Goal: Task Accomplishment & Management: Manage account settings

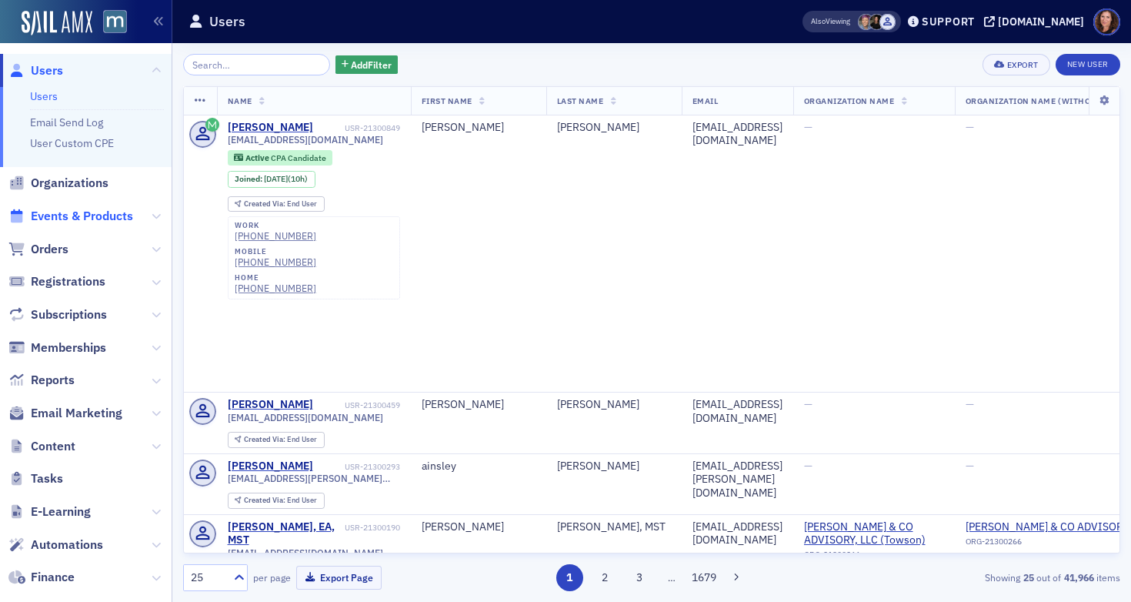
click at [100, 212] on span "Events & Products" at bounding box center [82, 216] width 102 height 17
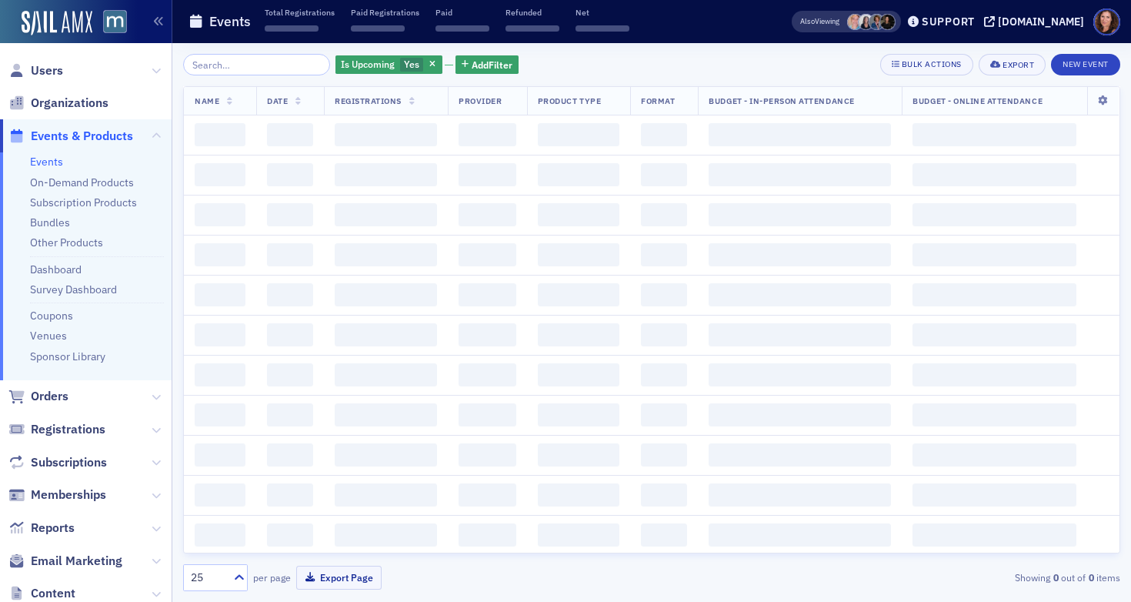
click at [245, 61] on input "search" at bounding box center [256, 65] width 147 height 22
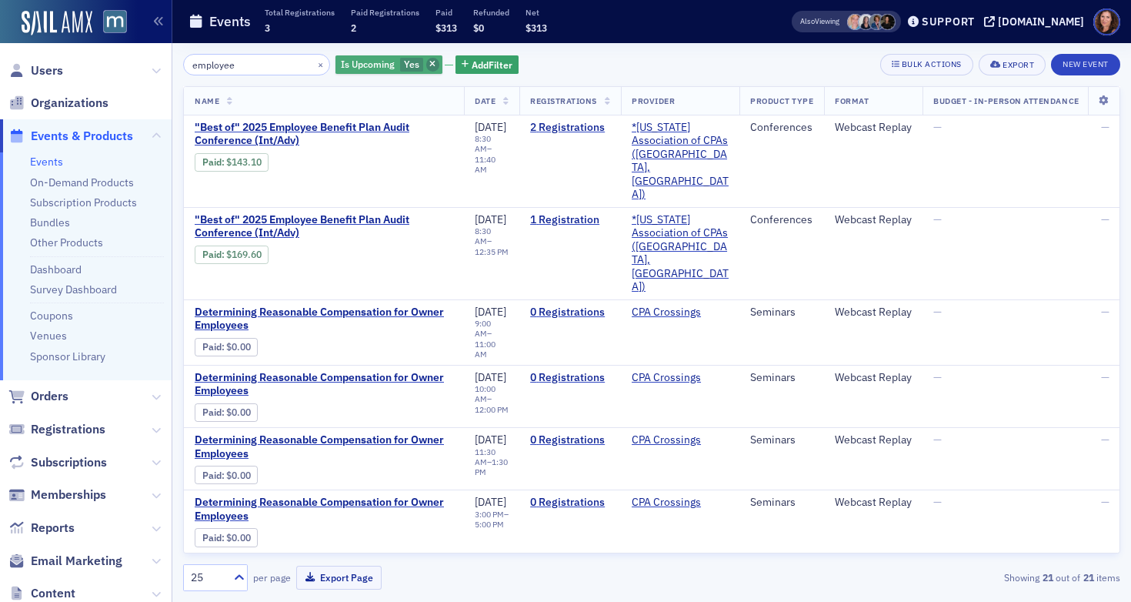
click at [426, 62] on span "button" at bounding box center [433, 65] width 14 height 14
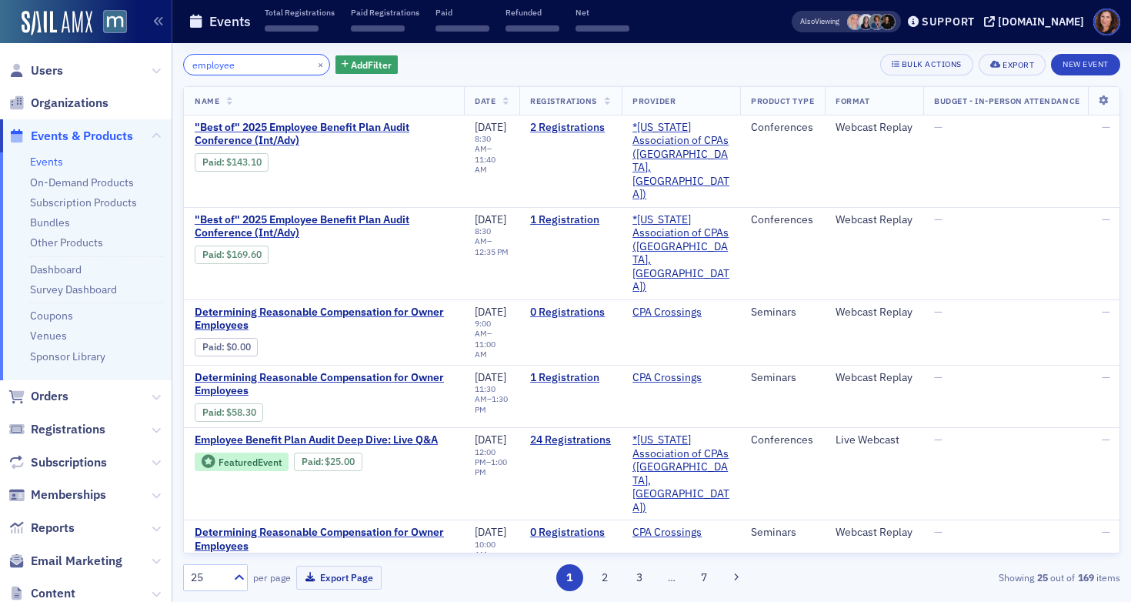
click at [270, 64] on input "employee" at bounding box center [256, 65] width 147 height 22
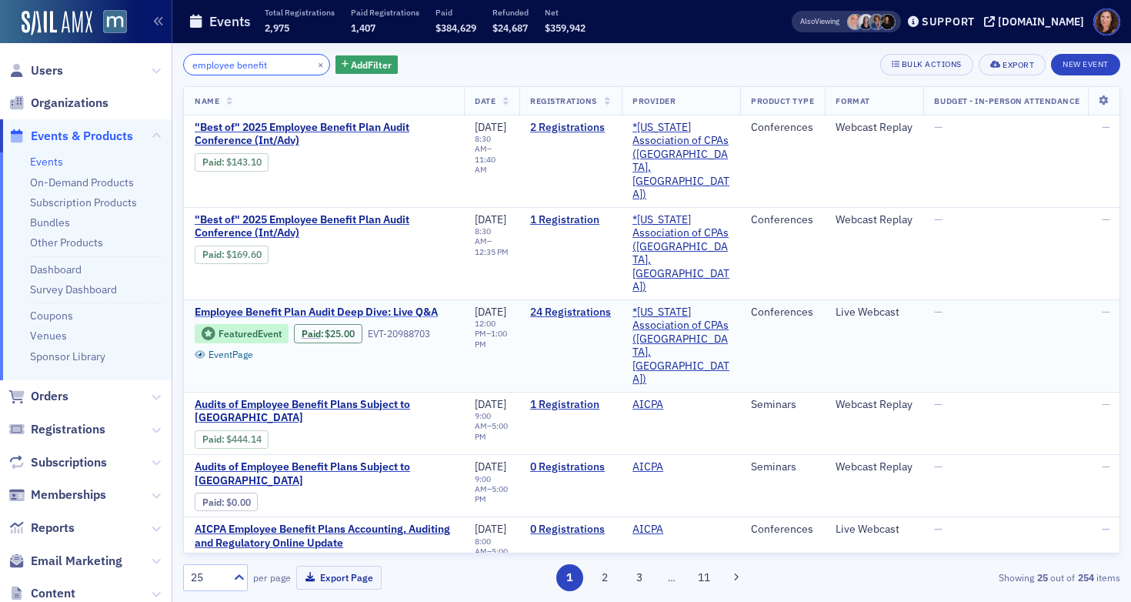
type input "employee benefit"
click at [417, 305] on span "Employee Benefit Plan Audit Deep Dive: Live Q&A" at bounding box center [324, 312] width 259 height 14
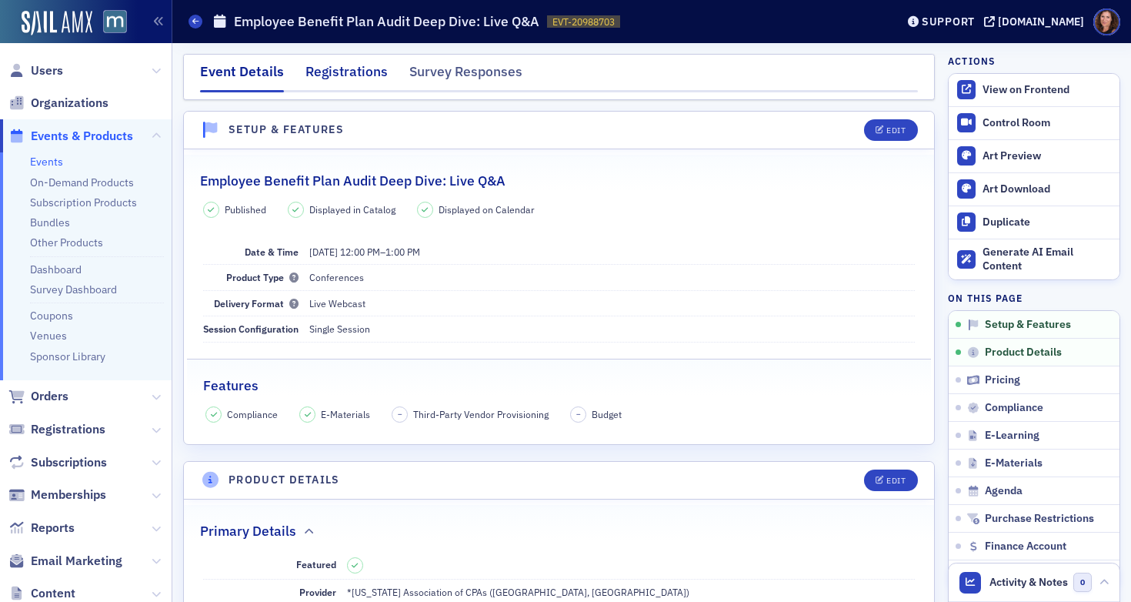
click at [339, 73] on div "Registrations" at bounding box center [346, 76] width 82 height 28
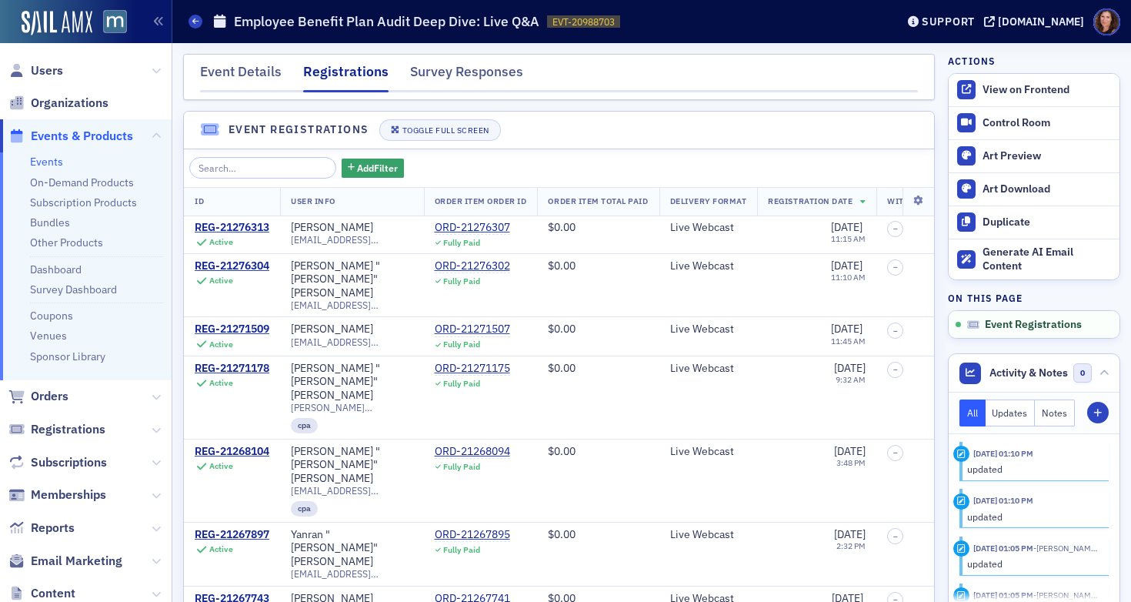
click at [902, 193] on th at bounding box center [918, 202] width 32 height 28
click at [902, 199] on icon at bounding box center [918, 200] width 32 height 9
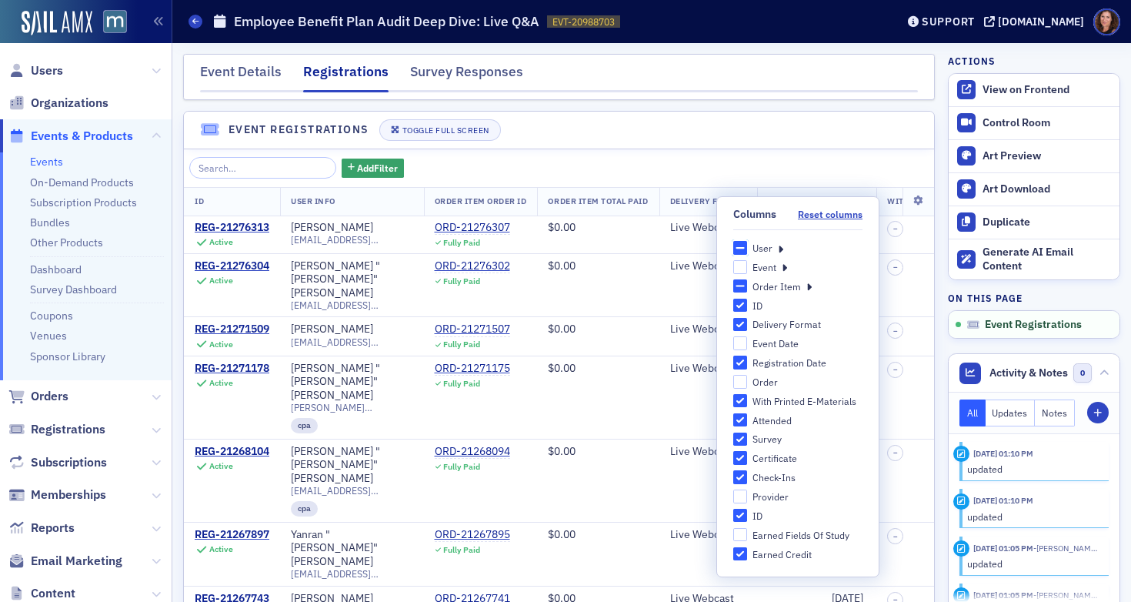
click at [739, 249] on input "User" at bounding box center [740, 248] width 14 height 14
checkbox input "true"
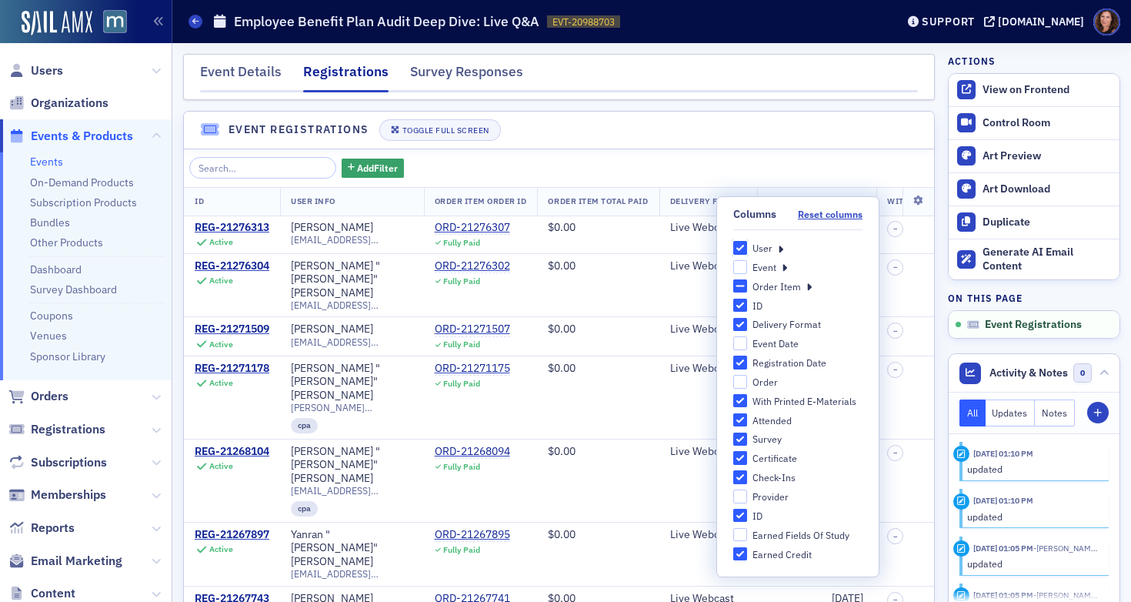
checkbox input "true"
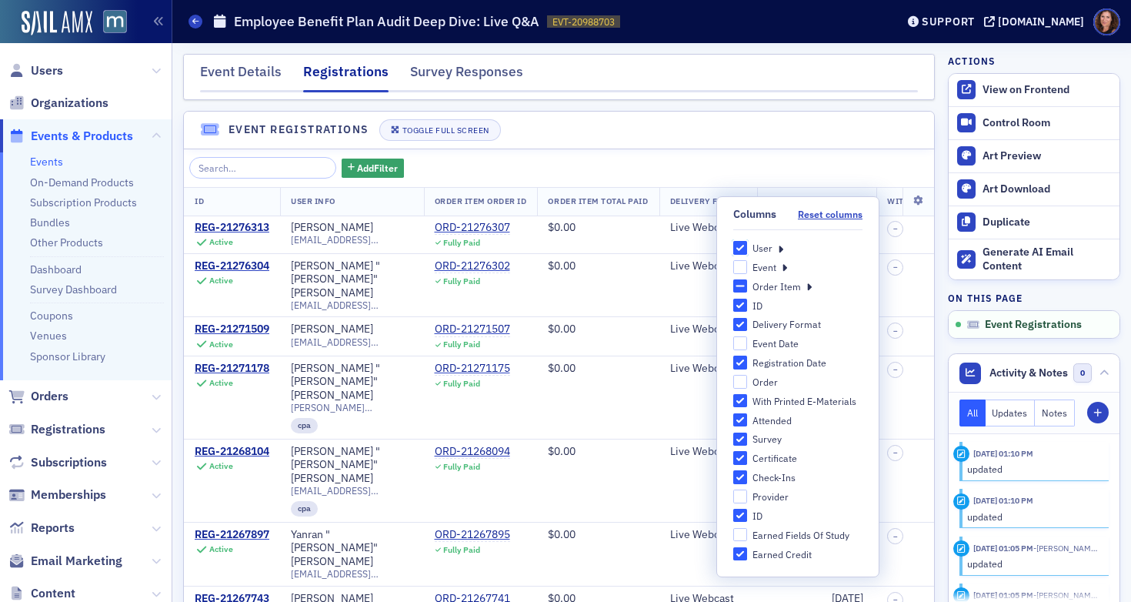
checkbox input "true"
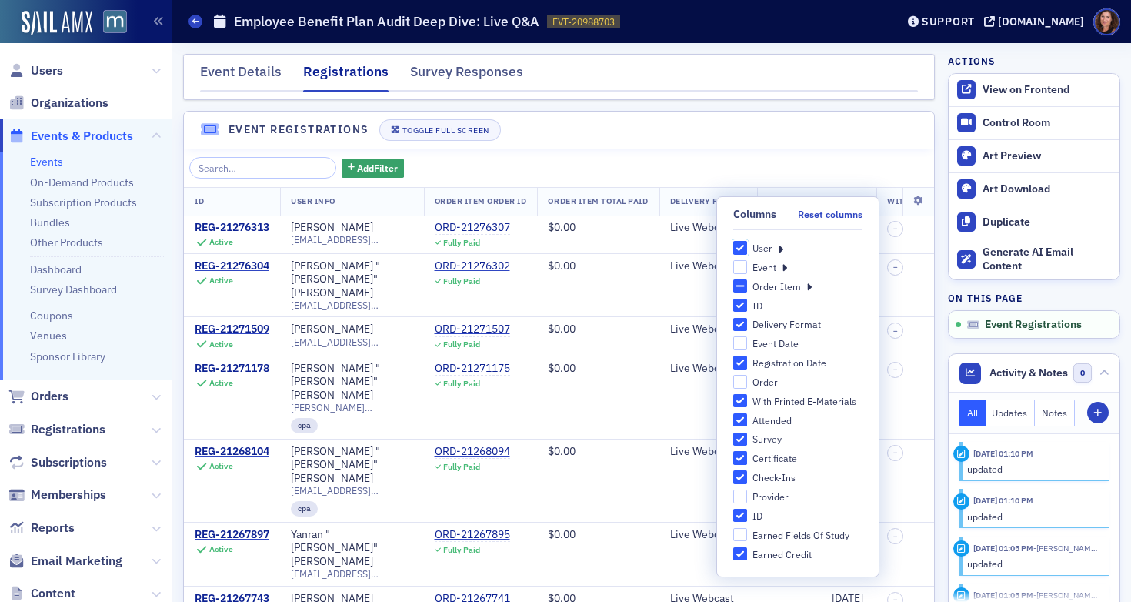
checkbox input "true"
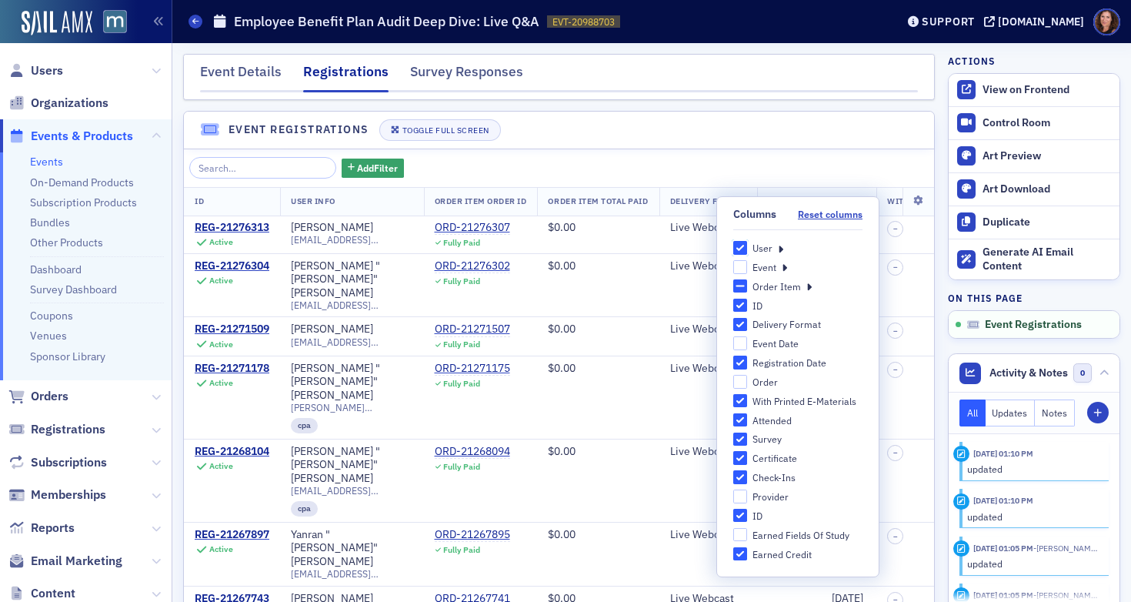
checkbox input "true"
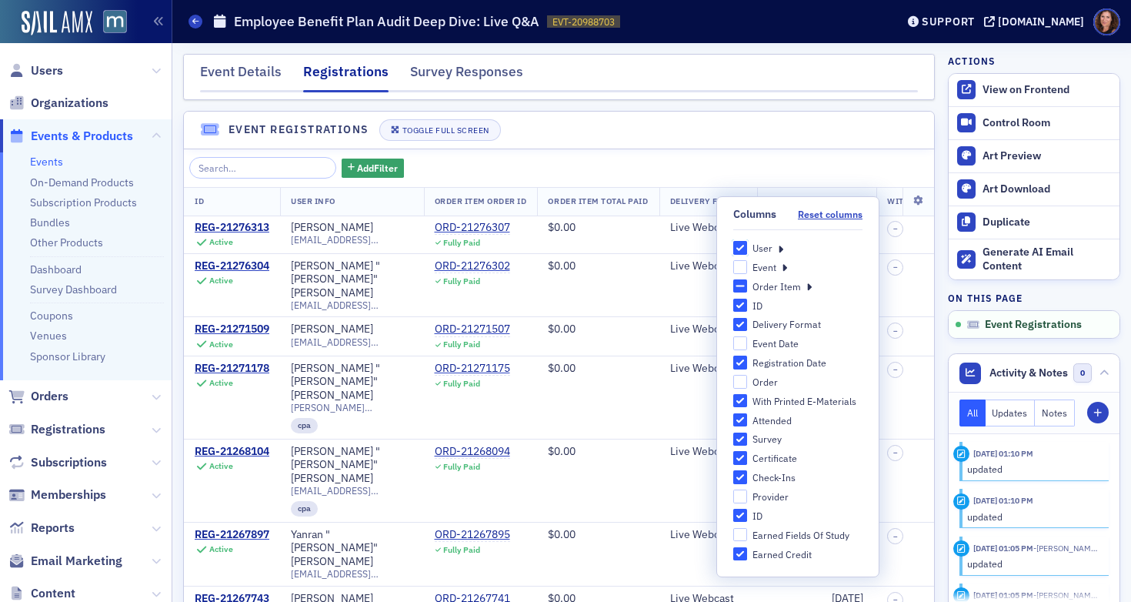
checkbox input "true"
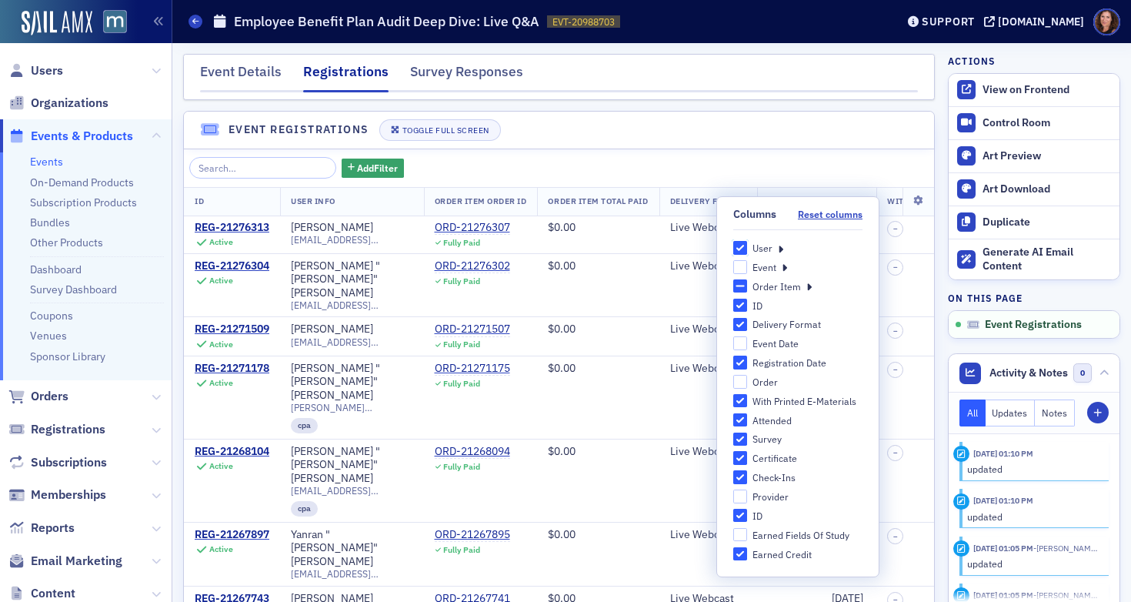
checkbox input "true"
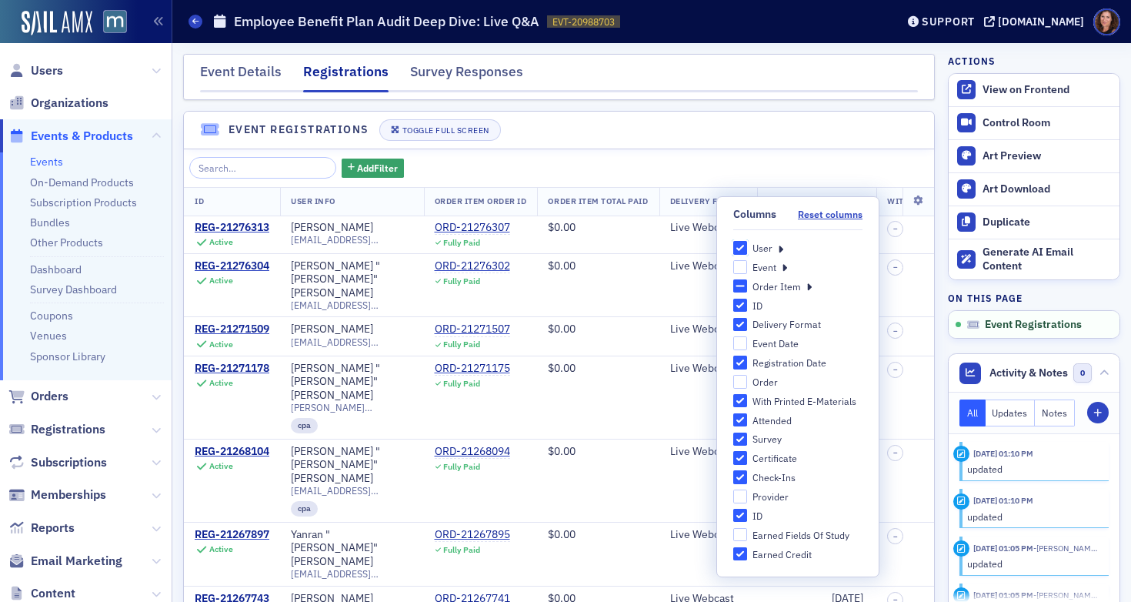
checkbox input "true"
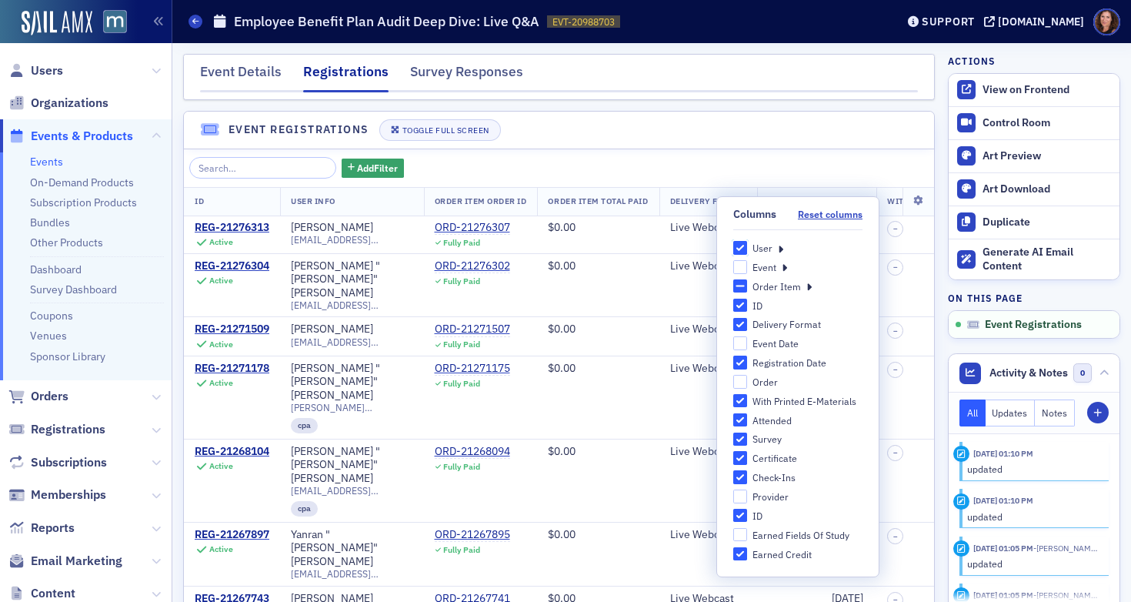
checkbox input "true"
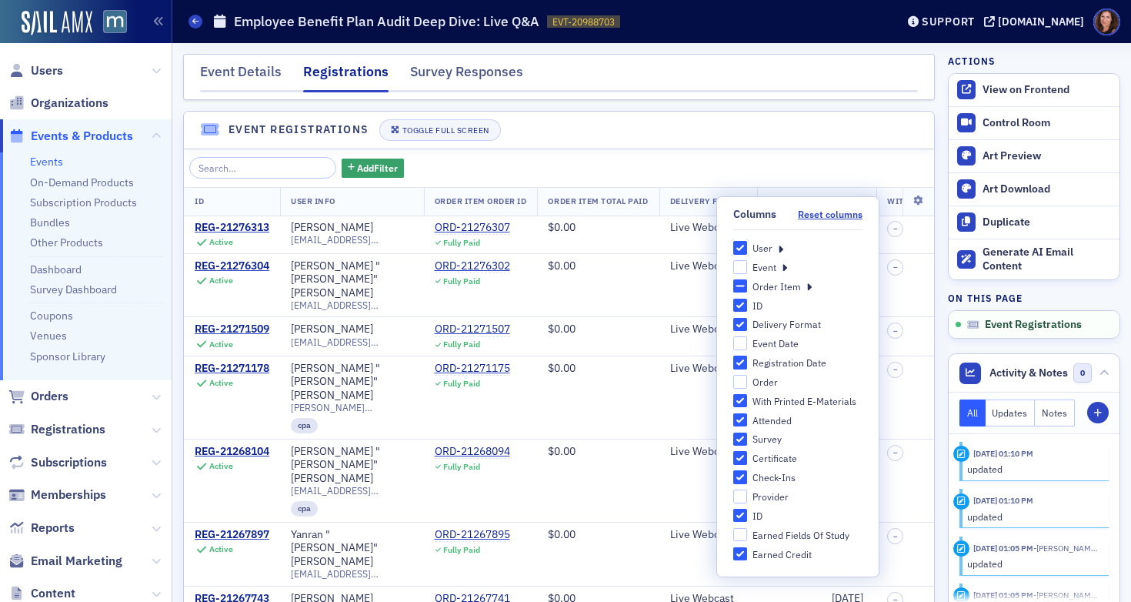
checkbox input "true"
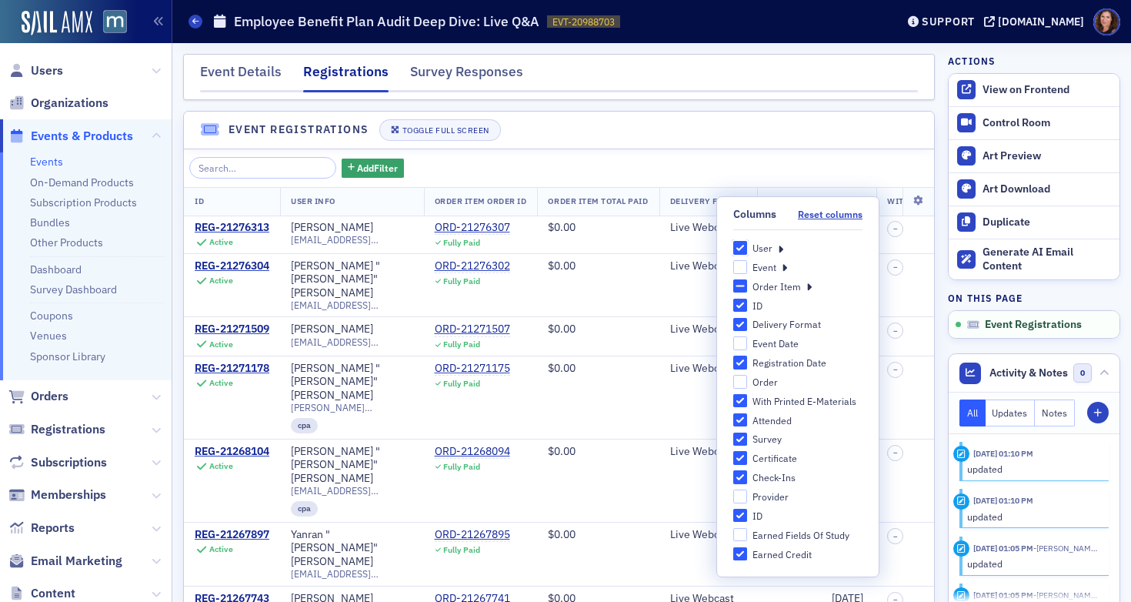
checkbox input "true"
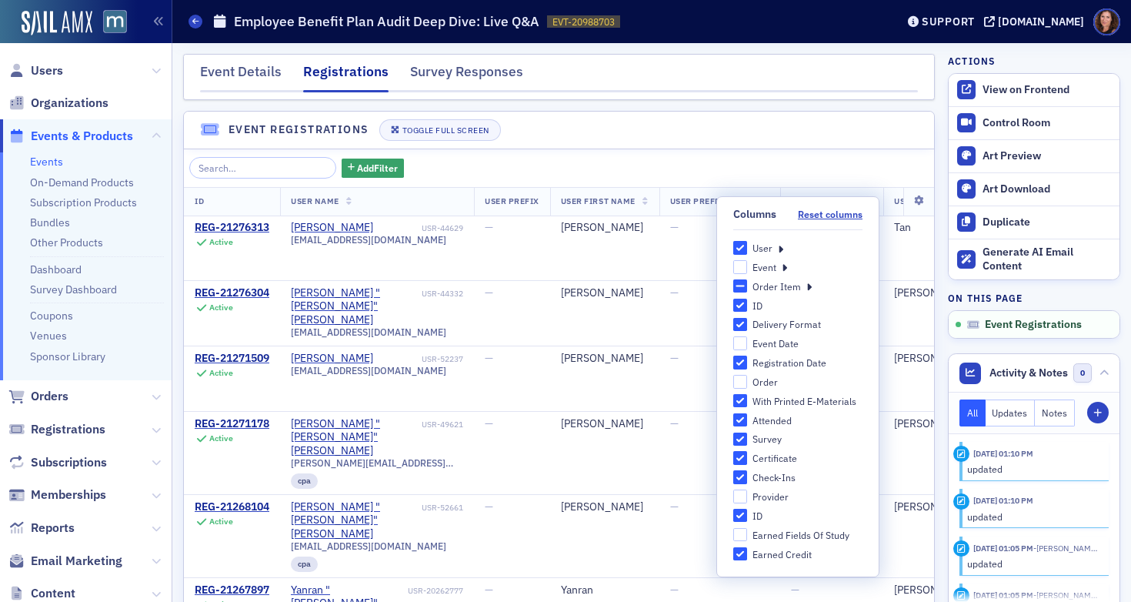
click at [780, 248] on icon at bounding box center [780, 248] width 5 height 14
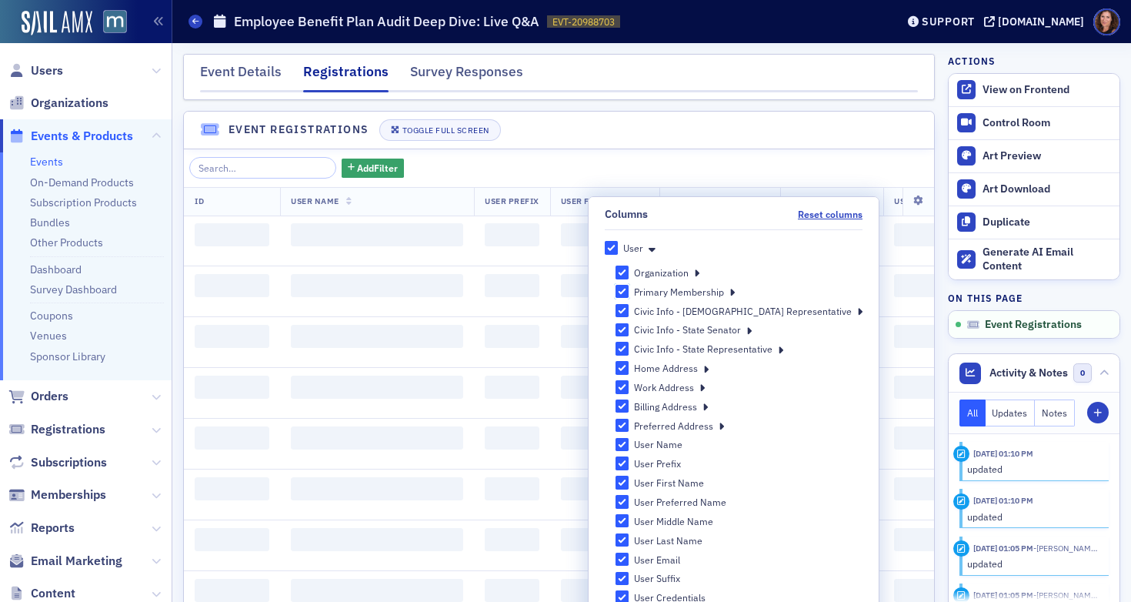
click at [629, 288] on input "Primary Membership" at bounding box center [622, 292] width 14 height 14
checkbox input "false"
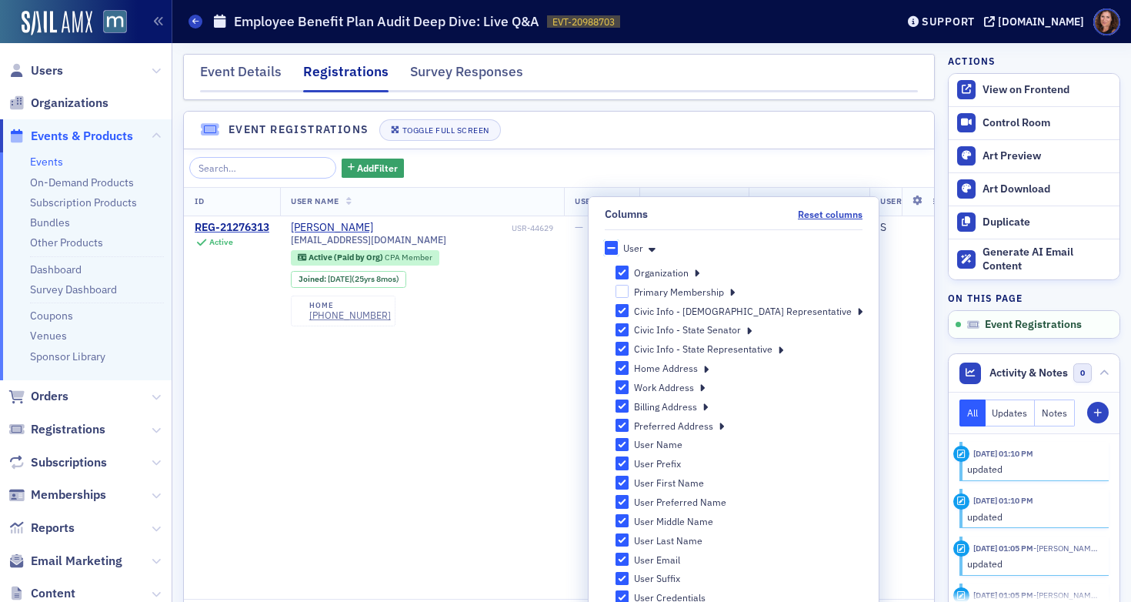
click at [619, 249] on input "User" at bounding box center [612, 248] width 14 height 14
checkbox input "true"
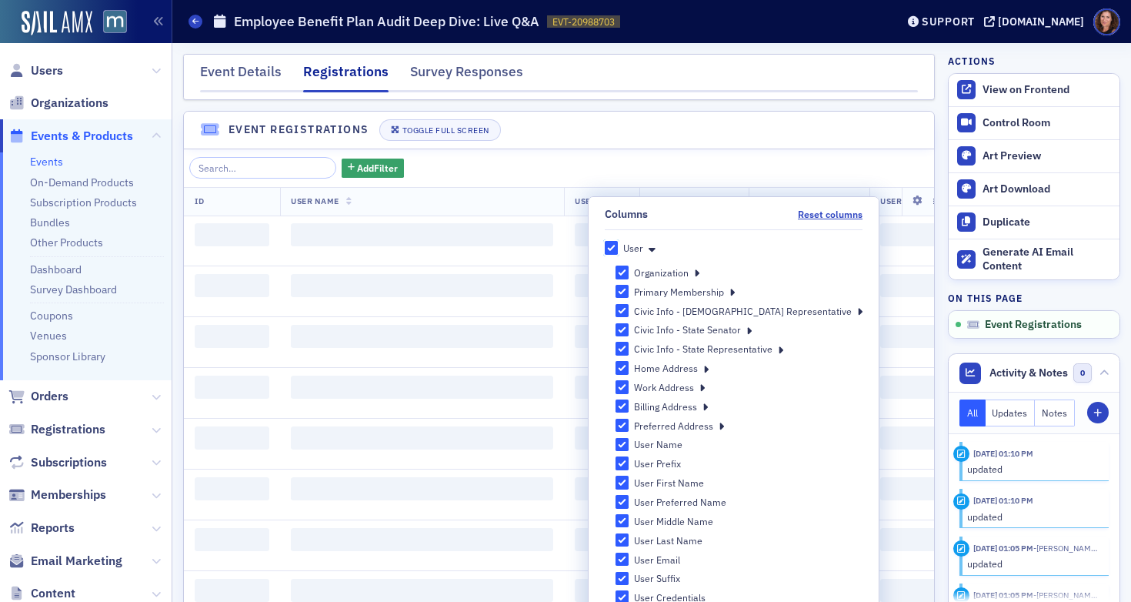
checkbox input "true"
click at [619, 249] on input "User" at bounding box center [612, 248] width 14 height 14
checkbox input "false"
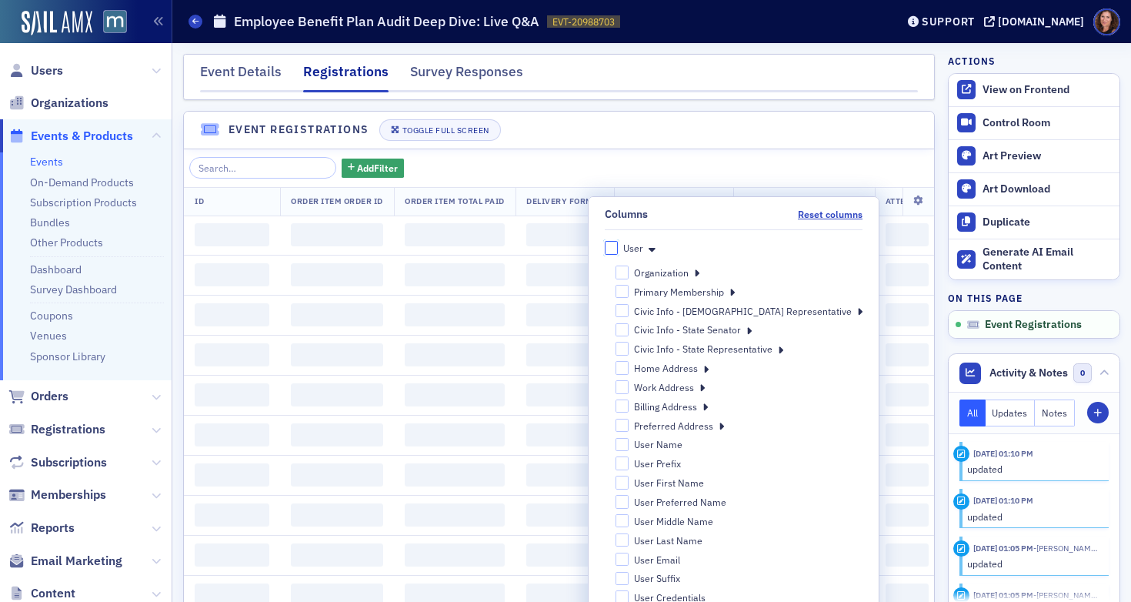
checkbox input "false"
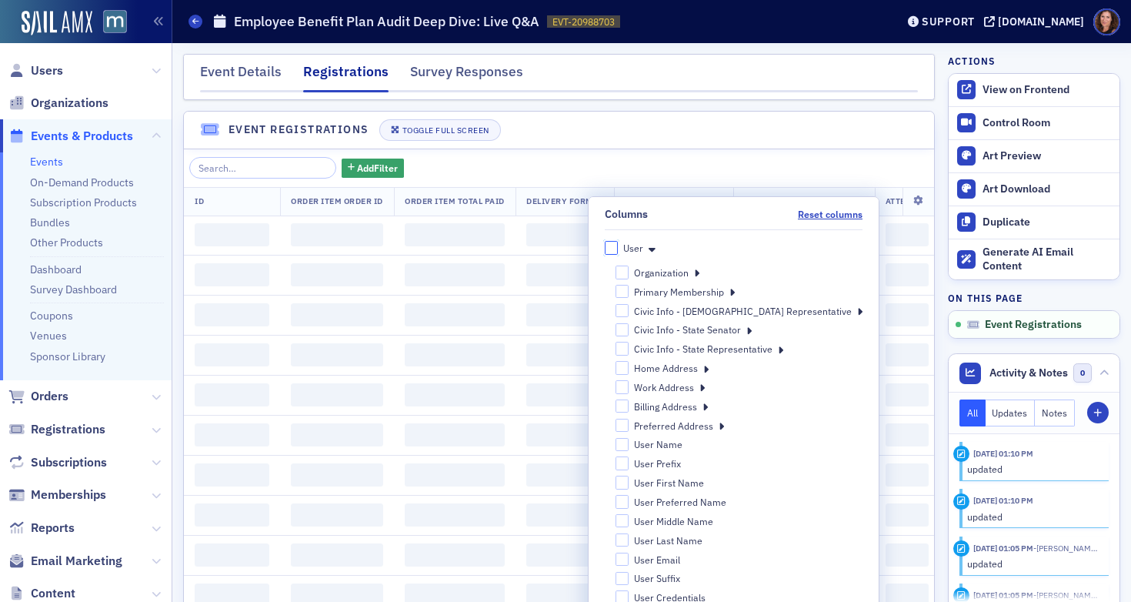
checkbox input "false"
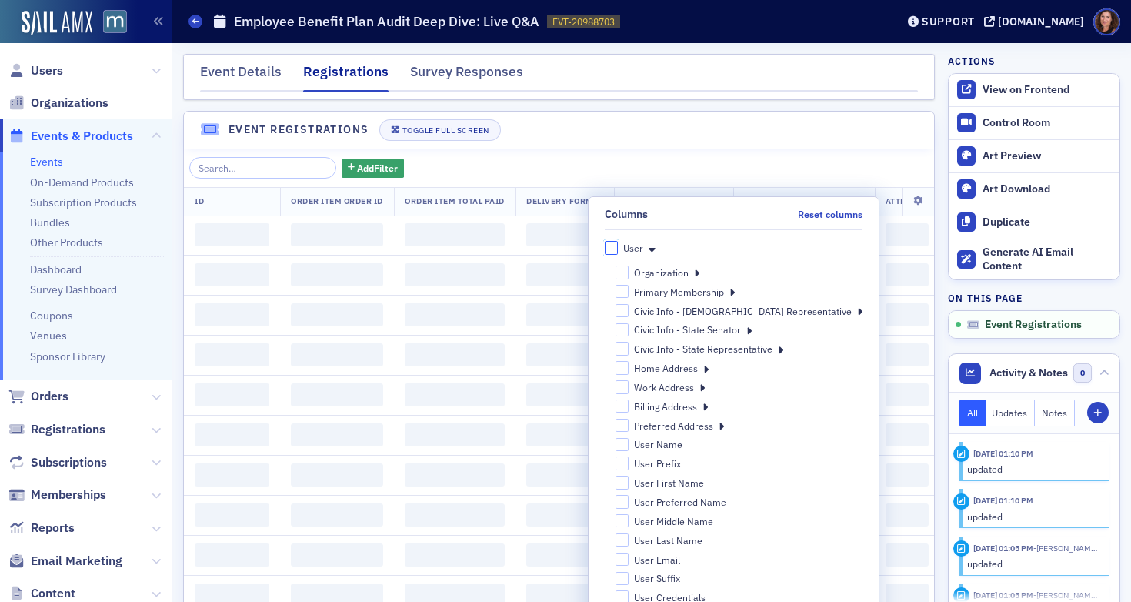
checkbox input "false"
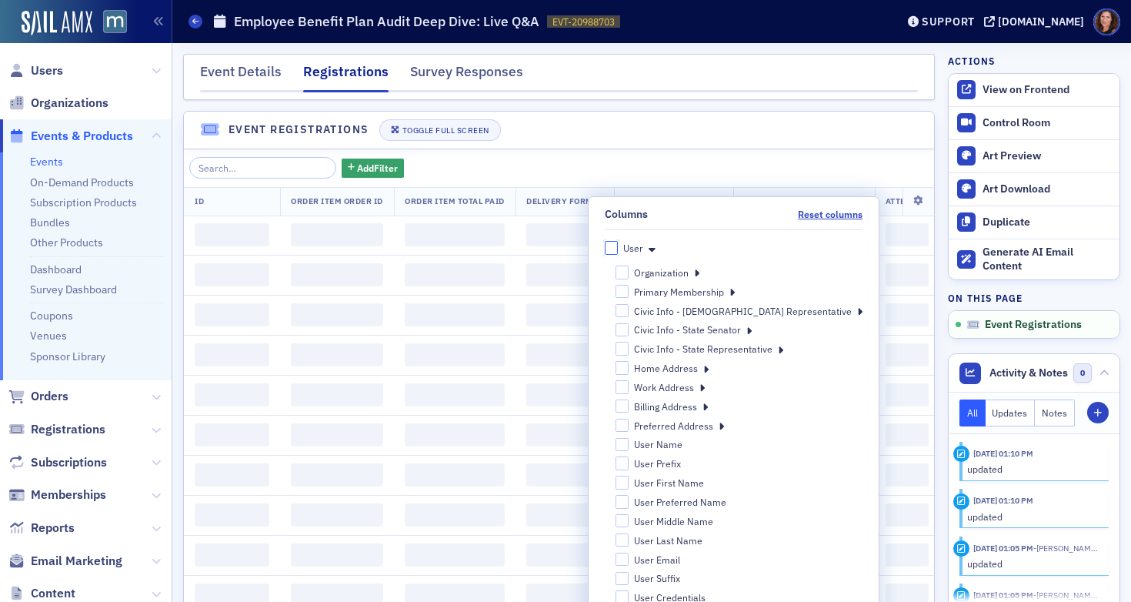
checkbox input "false"
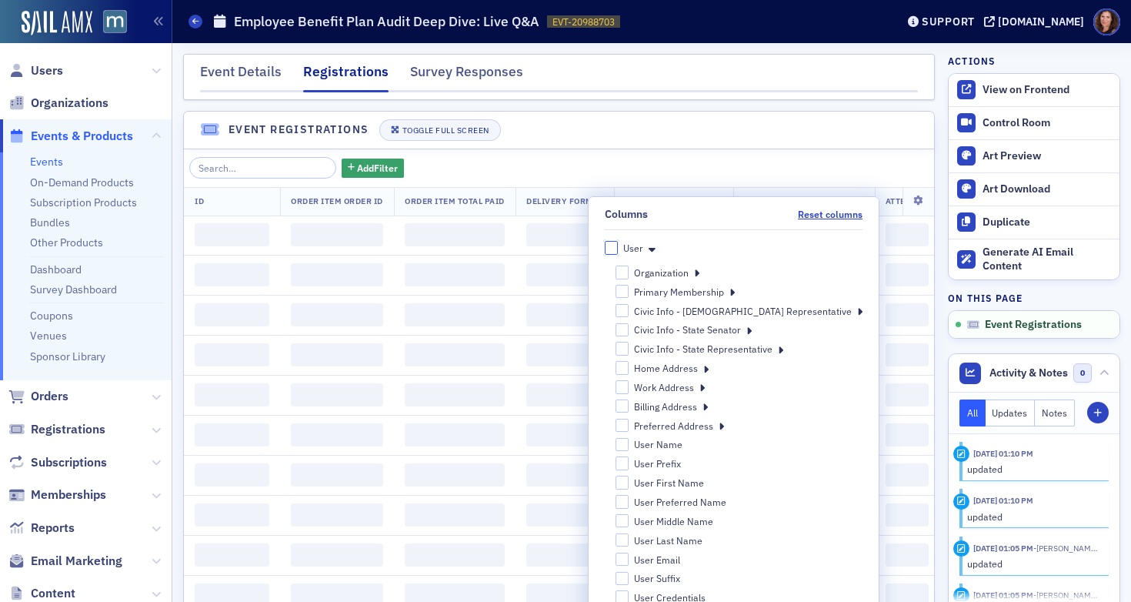
checkbox input "false"
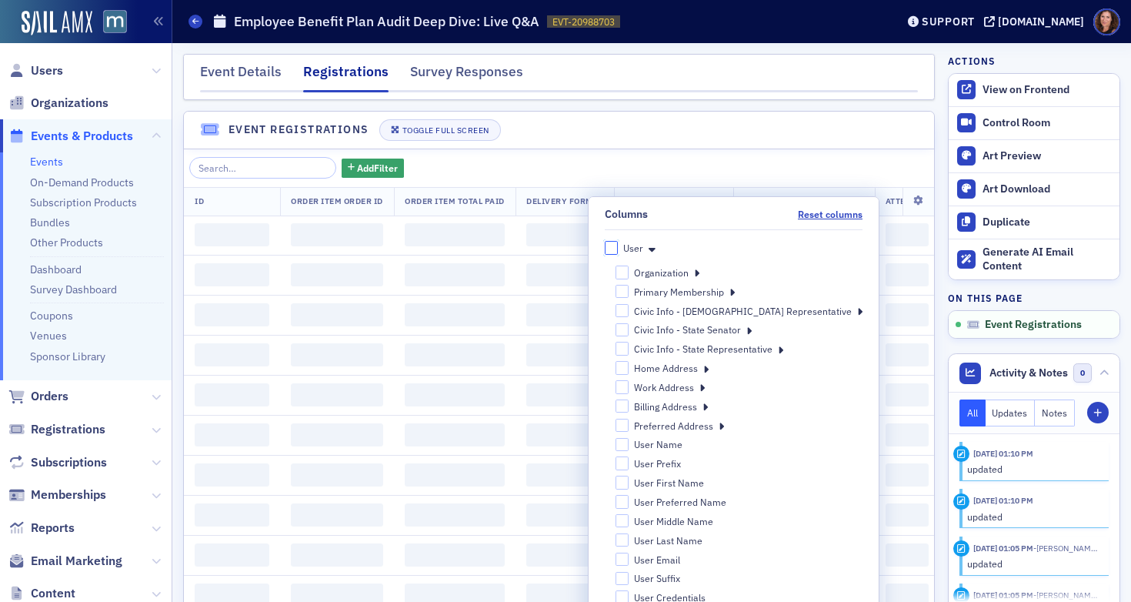
checkbox input "false"
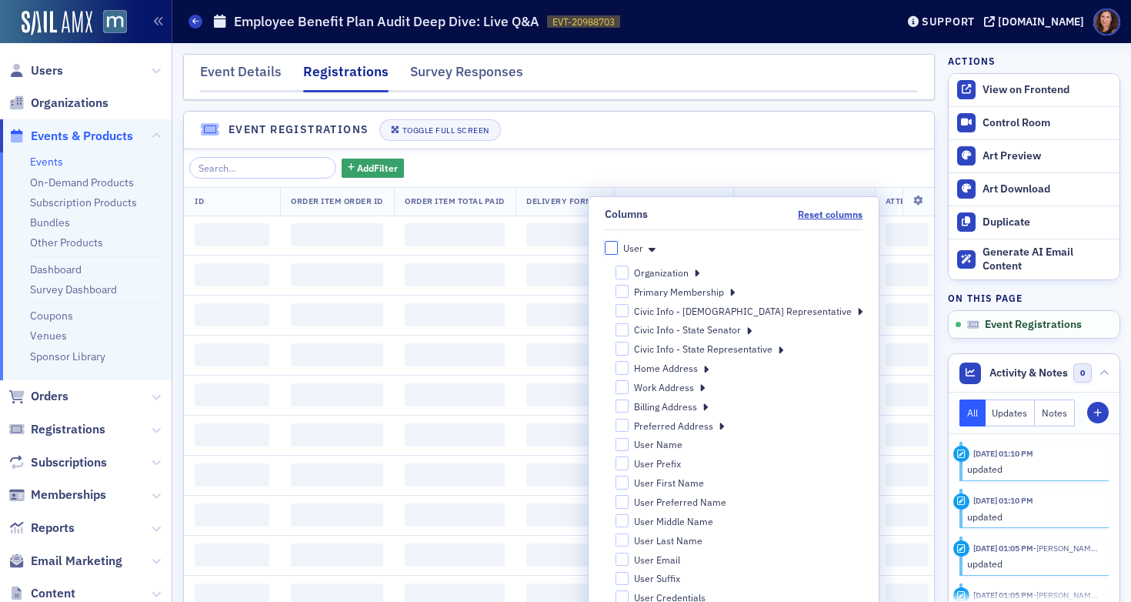
checkbox input "false"
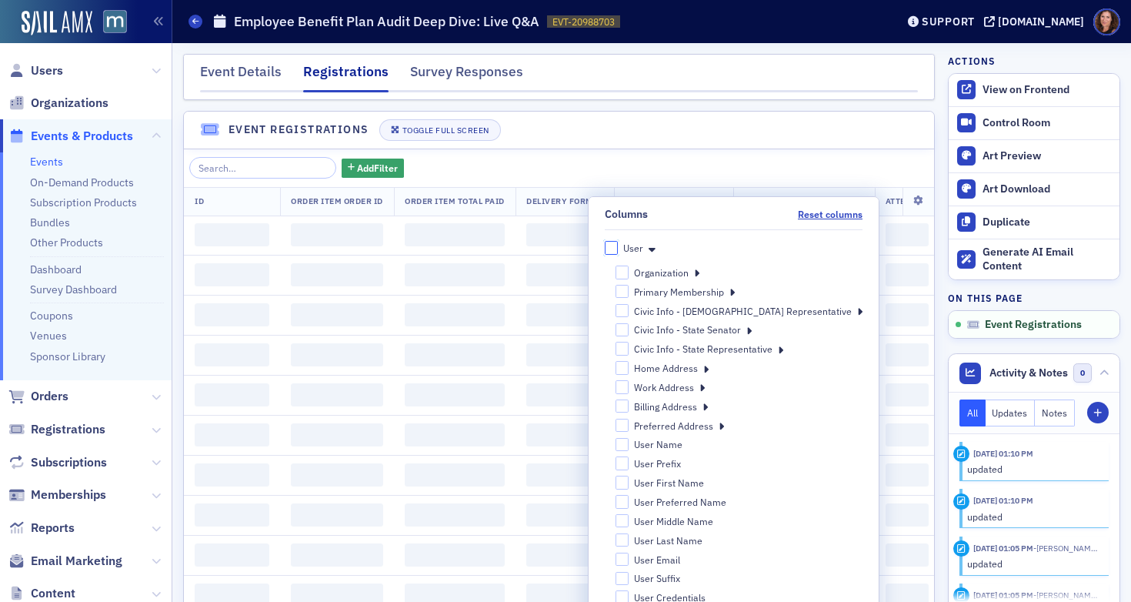
checkbox input "false"
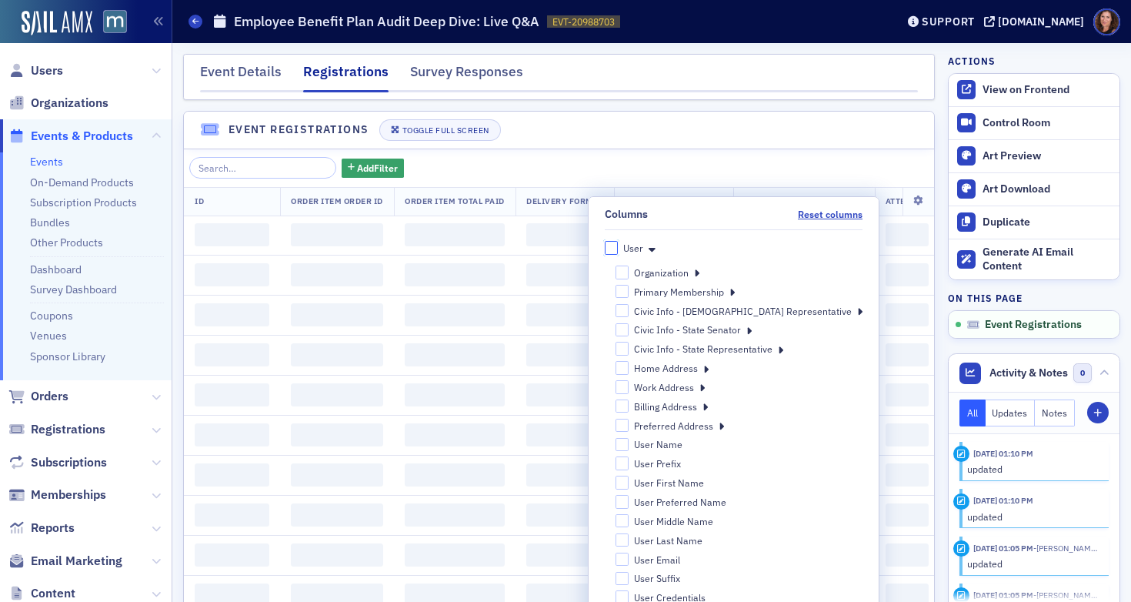
checkbox input "false"
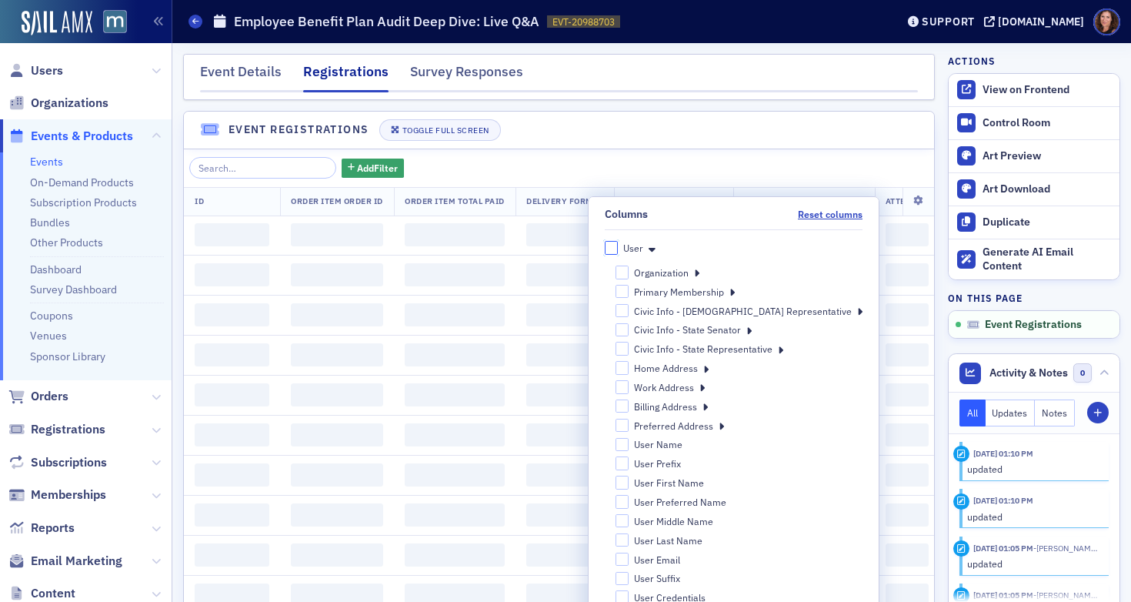
checkbox input "false"
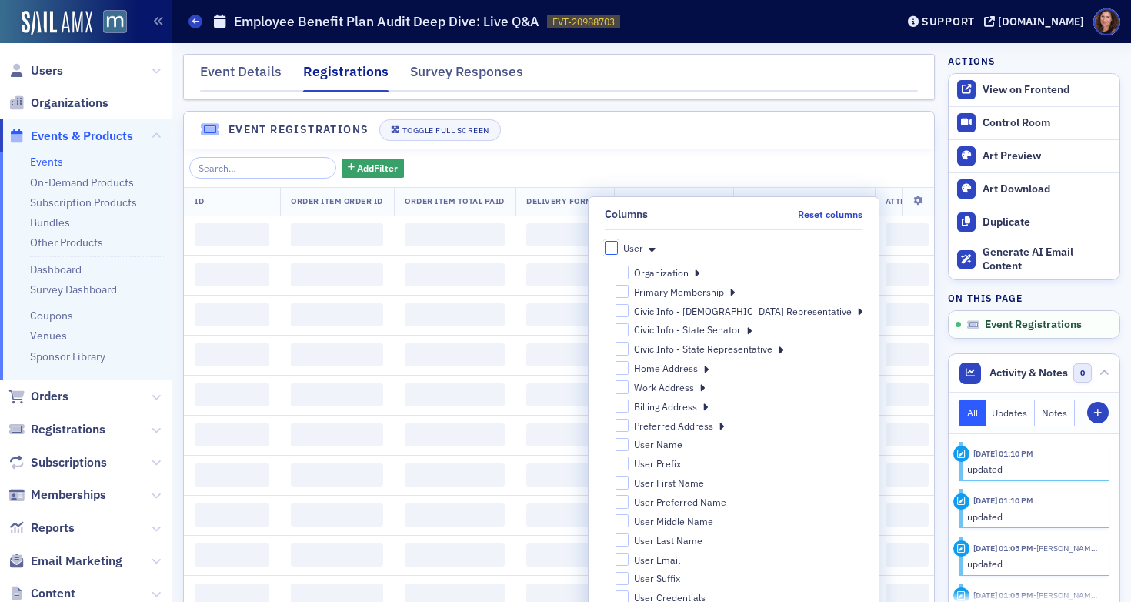
checkbox input "false"
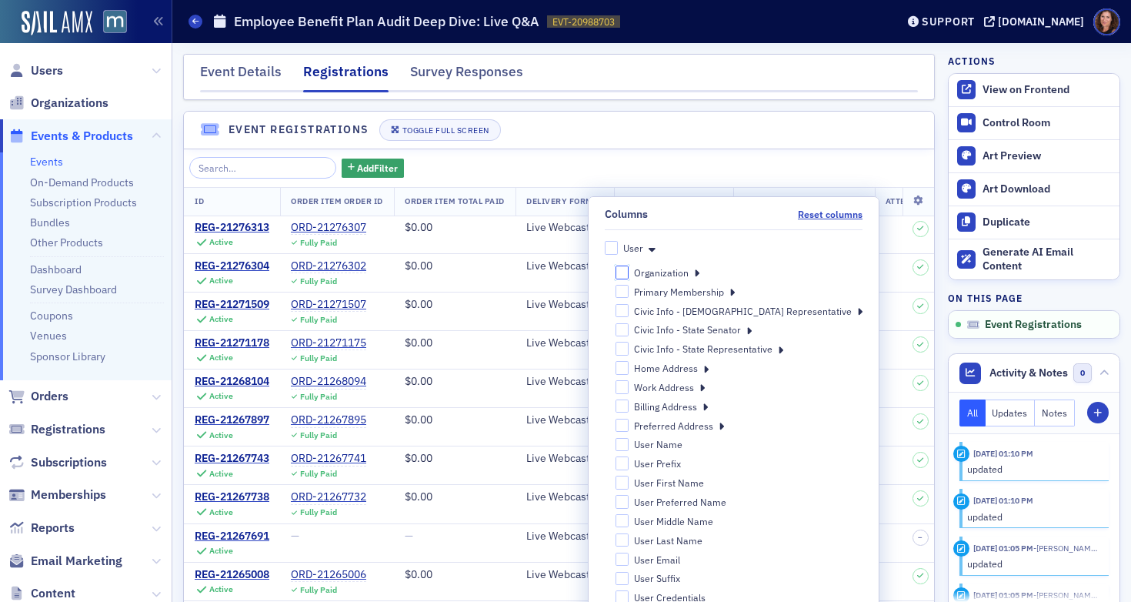
click at [629, 271] on input "Organization" at bounding box center [622, 272] width 14 height 14
checkbox input "false"
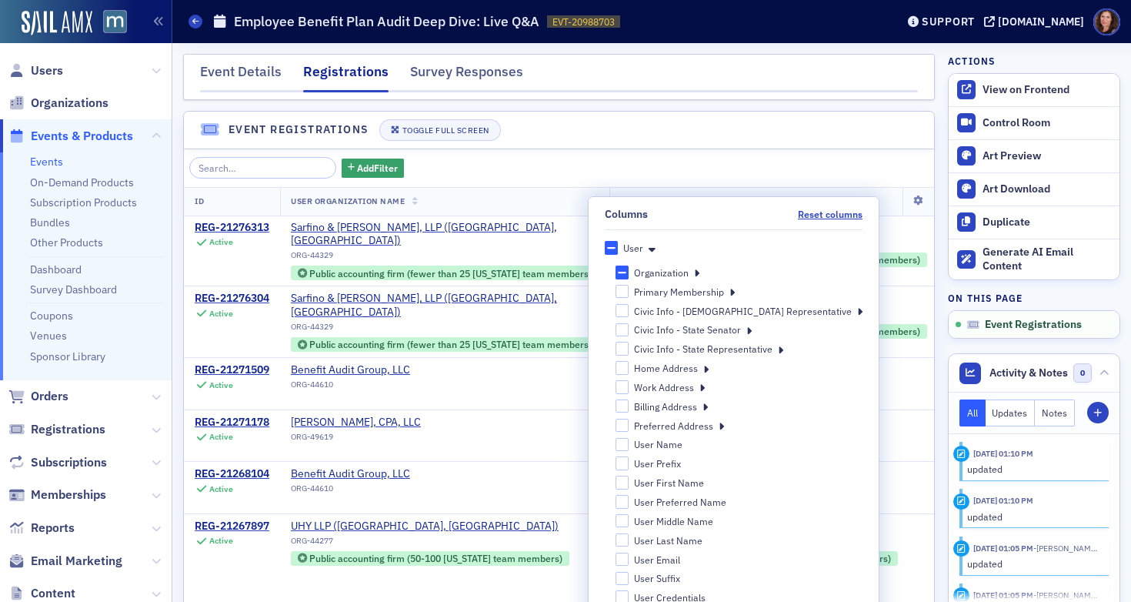
click at [716, 162] on div "Add Filter" at bounding box center [558, 168] width 739 height 22
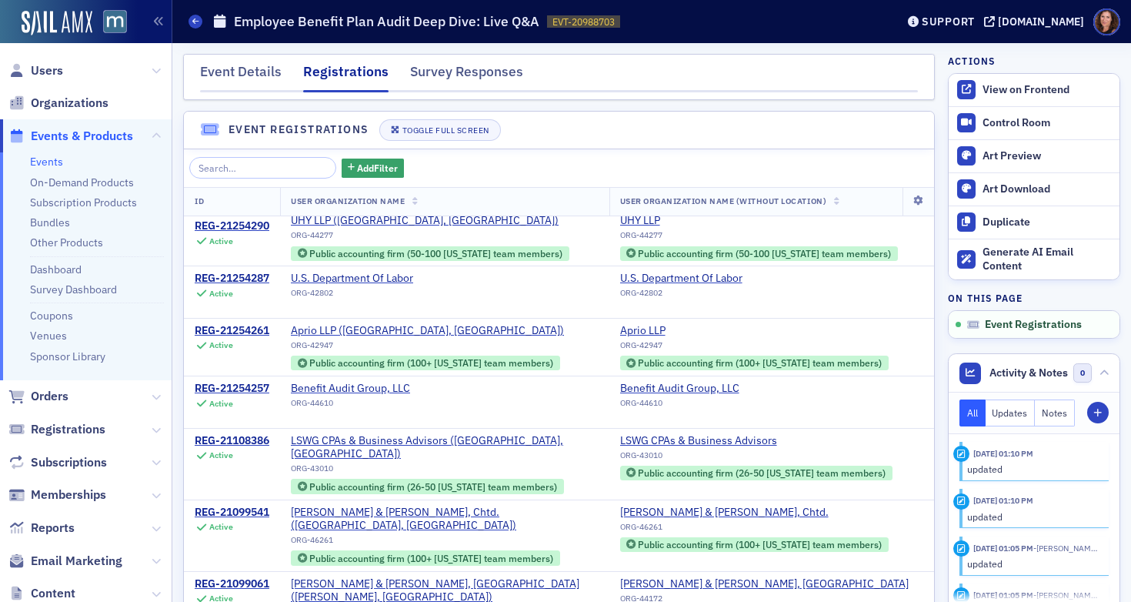
scroll to position [73, 0]
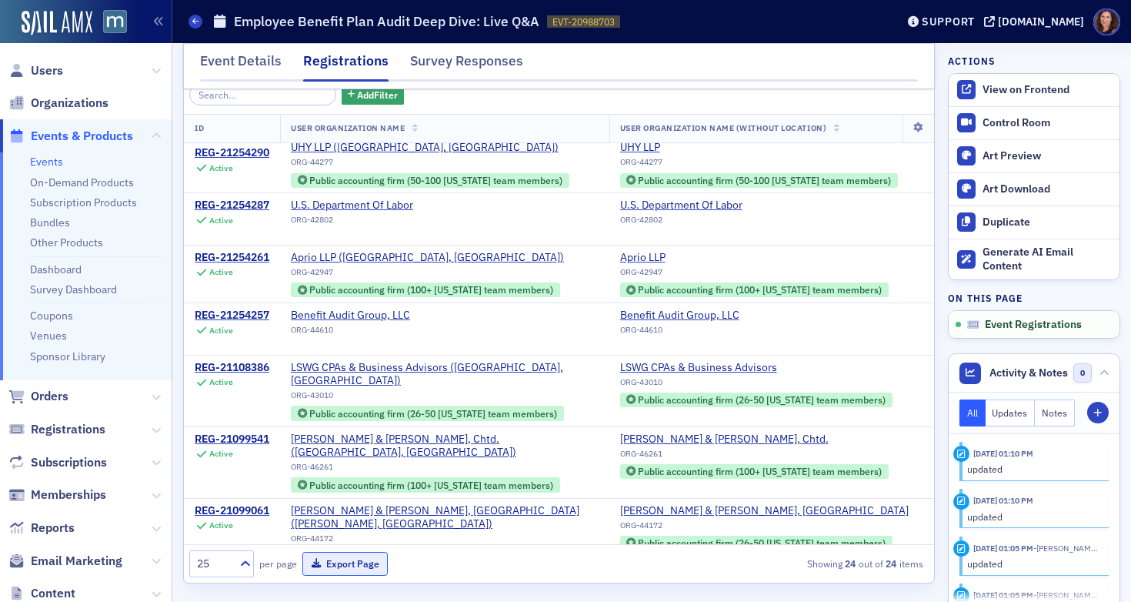
click at [347, 564] on button "Export Page" at bounding box center [344, 564] width 85 height 24
